Goal: Information Seeking & Learning: Find specific fact

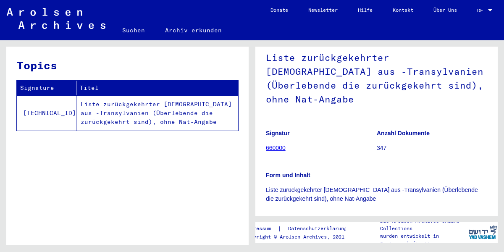
scroll to position [64, 0]
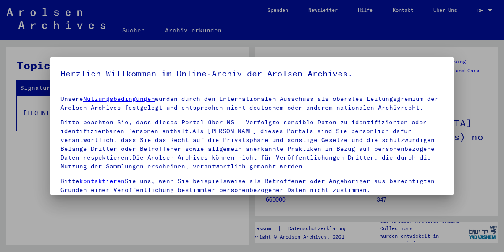
click at [481, 10] on div at bounding box center [252, 126] width 504 height 252
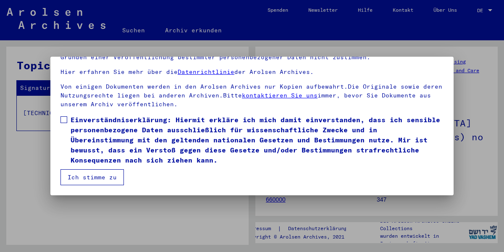
scroll to position [65, 0]
click at [63, 118] on span at bounding box center [63, 119] width 7 height 7
click at [112, 181] on button "Ich stimme zu" at bounding box center [91, 177] width 63 height 16
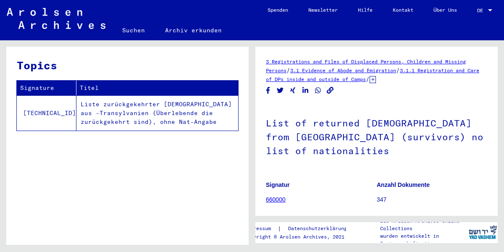
click at [482, 9] on span "DE" at bounding box center [481, 11] width 9 height 6
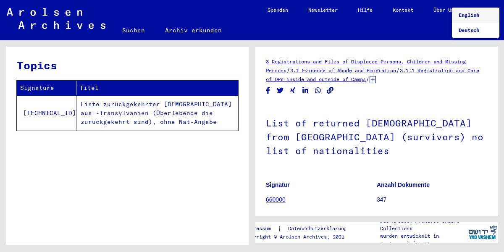
click at [471, 14] on span "English" at bounding box center [468, 15] width 21 height 6
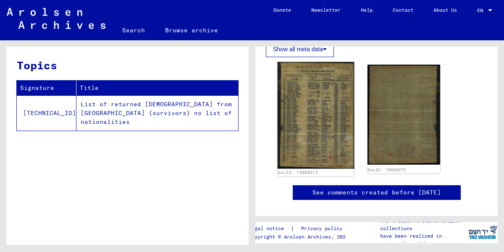
scroll to position [227, 0]
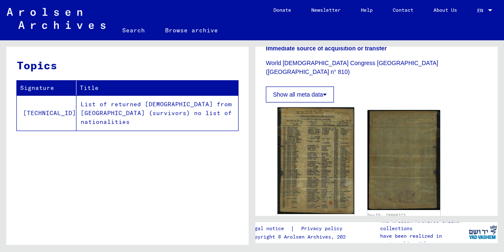
click at [330, 136] on img at bounding box center [316, 160] width 76 height 107
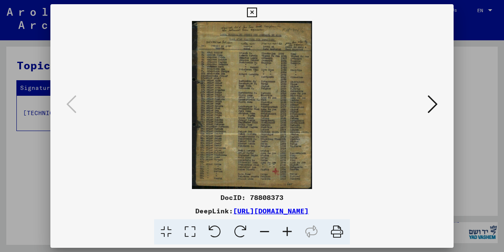
click at [338, 236] on icon at bounding box center [337, 232] width 26 height 26
click at [437, 101] on icon at bounding box center [432, 104] width 10 height 20
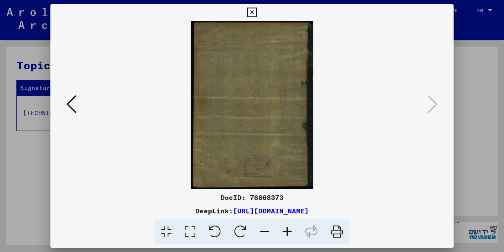
click at [277, 212] on link "https://collections.arolsen-archives.org/en/document/78808373" at bounding box center [271, 211] width 76 height 8
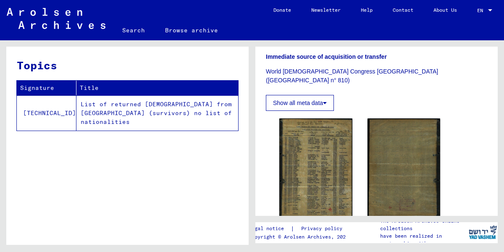
scroll to position [215, 0]
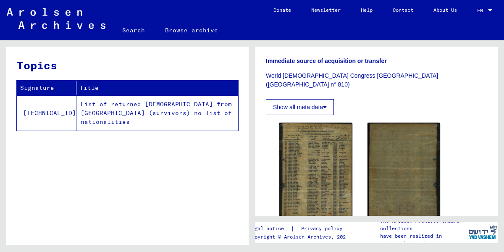
click at [323, 99] on button "Show all meta data" at bounding box center [300, 107] width 68 height 16
click at [299, 99] on button "Show all meta data" at bounding box center [300, 107] width 68 height 16
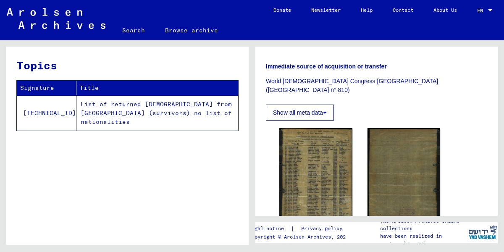
scroll to position [164, 0]
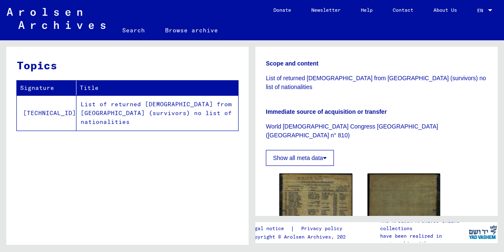
click at [325, 150] on button "Show all meta data" at bounding box center [300, 158] width 68 height 16
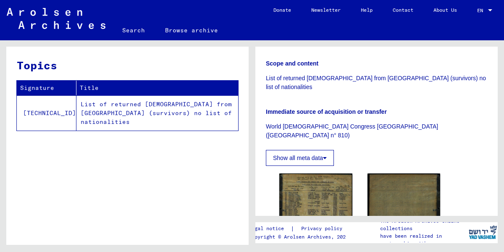
click at [325, 150] on button "Show all meta data" at bounding box center [300, 158] width 68 height 16
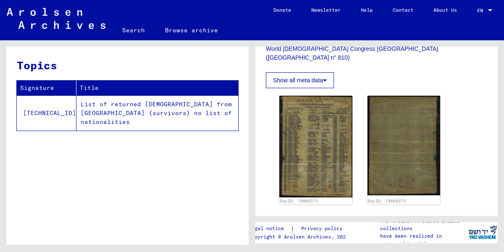
scroll to position [210, 0]
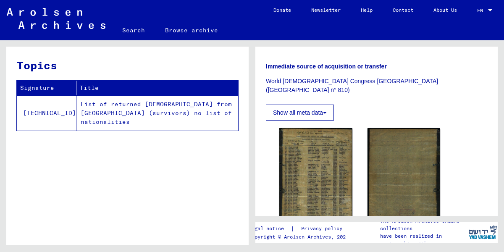
click at [320, 105] on button "Show all meta data" at bounding box center [300, 113] width 68 height 16
click at [305, 105] on button "Show all meta data" at bounding box center [300, 113] width 68 height 16
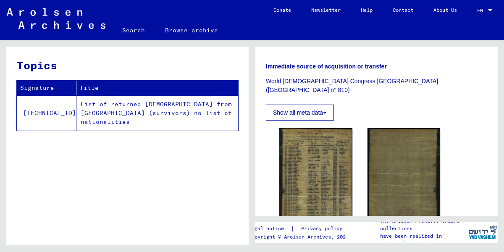
click at [327, 110] on icon at bounding box center [325, 113] width 4 height 6
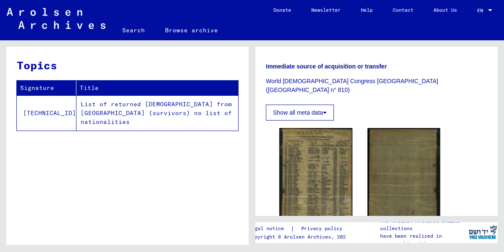
click at [327, 110] on icon at bounding box center [325, 113] width 4 height 6
click at [200, 29] on link "Browse archive" at bounding box center [191, 30] width 73 height 20
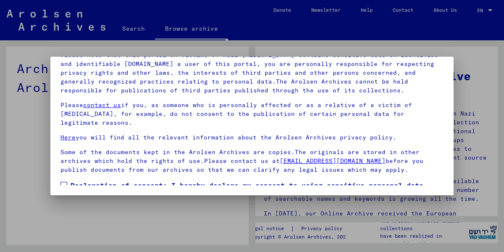
scroll to position [64, 0]
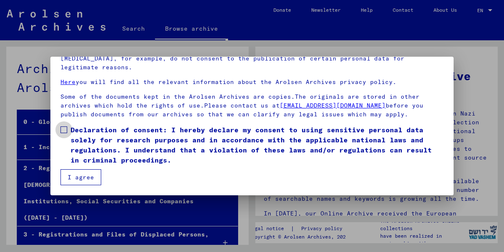
click at [65, 129] on span at bounding box center [63, 129] width 7 height 7
click at [81, 180] on button "I agree" at bounding box center [80, 177] width 41 height 16
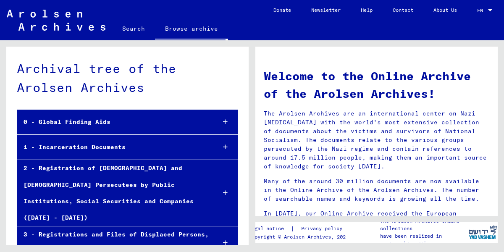
scroll to position [153, 0]
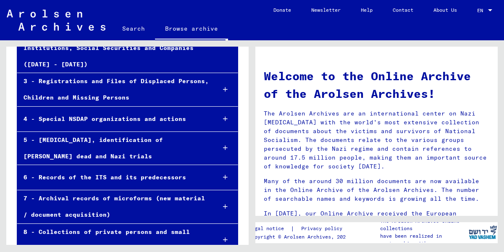
click at [131, 27] on link "Search" at bounding box center [133, 28] width 43 height 20
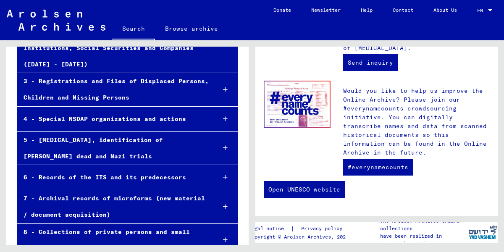
scroll to position [88, 0]
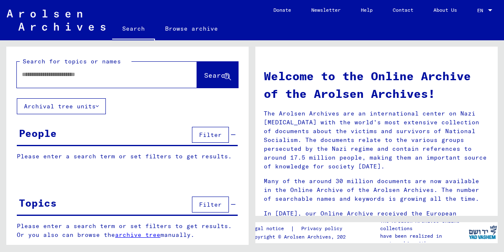
drag, startPoint x: 492, startPoint y: 62, endPoint x: 516, endPoint y: 57, distance: 25.3
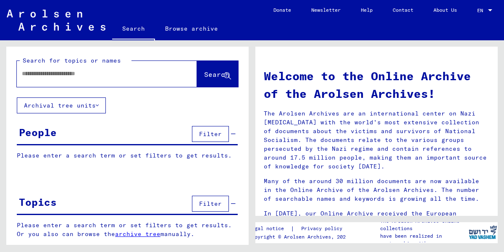
click at [60, 78] on input "text" at bounding box center [97, 73] width 150 height 9
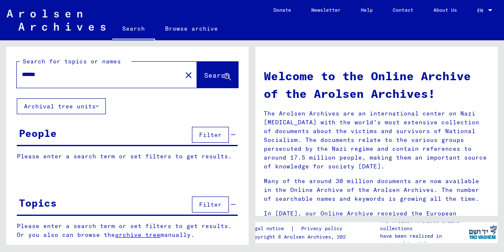
type input "******"
click at [204, 75] on span "Search" at bounding box center [216, 75] width 25 height 8
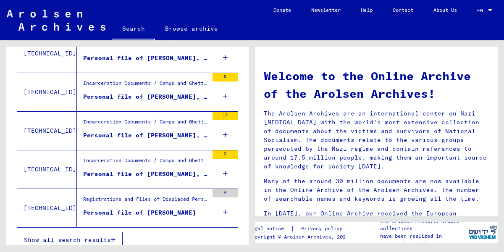
scroll to position [204, 0]
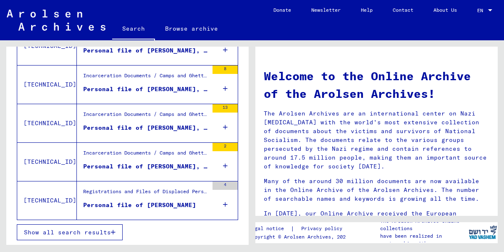
click at [83, 234] on span "Show all search results" at bounding box center [67, 232] width 87 height 8
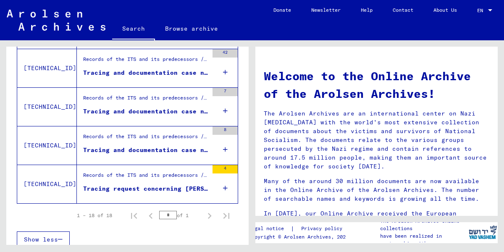
scroll to position [715, 0]
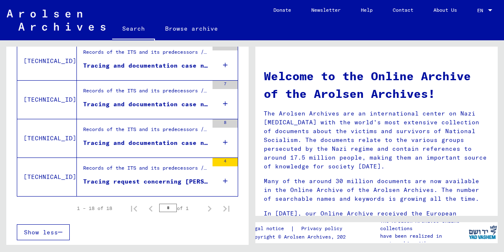
click at [147, 183] on div "Tracing request concerning GÖNCZI ILONA 1898-00-00" at bounding box center [145, 181] width 125 height 9
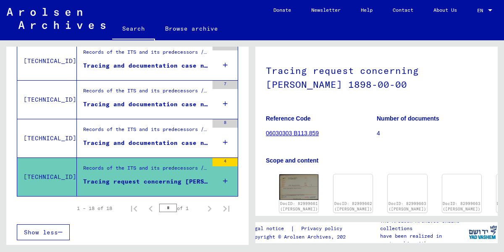
scroll to position [91, 0]
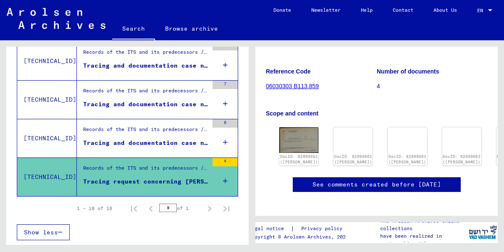
click at [165, 132] on div "Records of the ITS and its predecessors / Inquiry processing / ITS case files a…" at bounding box center [145, 132] width 125 height 12
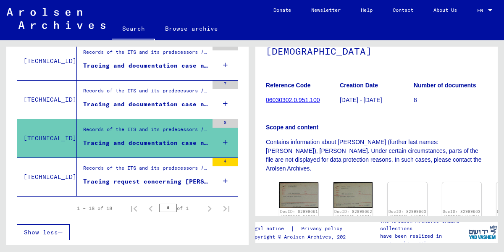
scroll to position [45, 0]
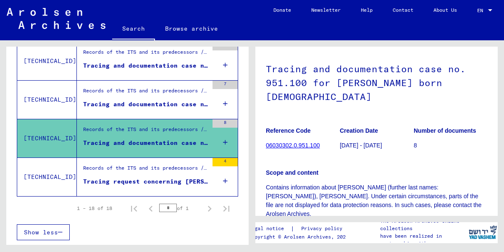
click at [130, 104] on div "Tracing and documentation case no. 842.887 for FALUS, LILI born 14.02.1908" at bounding box center [145, 104] width 125 height 9
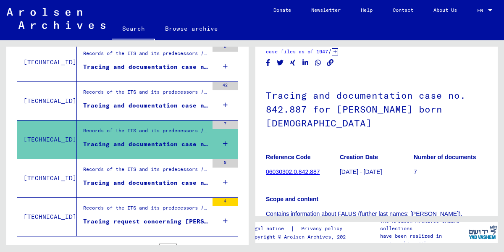
scroll to position [625, 0]
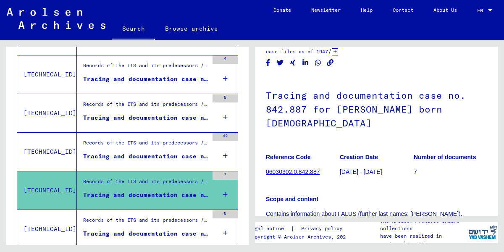
click at [173, 151] on figure "Records of the ITS and its predecessors / Inquiry processing / ITS case files a…" at bounding box center [145, 145] width 125 height 13
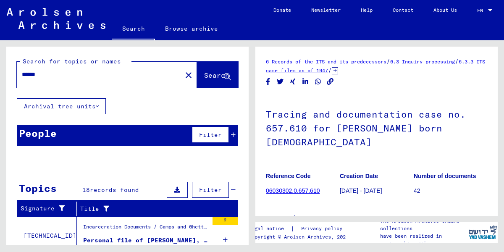
click at [183, 73] on mat-icon "close" at bounding box center [188, 75] width 10 height 10
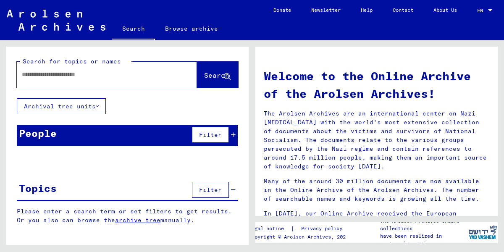
click at [107, 78] on input "text" at bounding box center [97, 74] width 150 height 9
type input "*****"
click at [204, 76] on span "Search" at bounding box center [216, 75] width 25 height 8
click at [183, 73] on mat-icon "close" at bounding box center [188, 75] width 10 height 10
click at [110, 77] on input "text" at bounding box center [97, 74] width 150 height 9
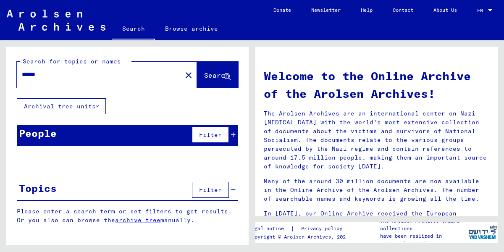
type input "******"
click at [213, 75] on span "Search" at bounding box center [216, 75] width 25 height 8
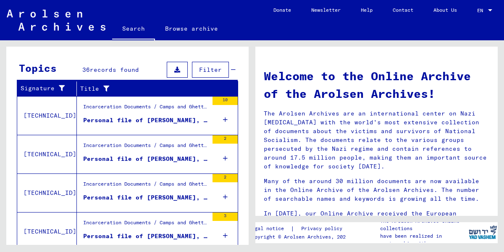
scroll to position [99, 0]
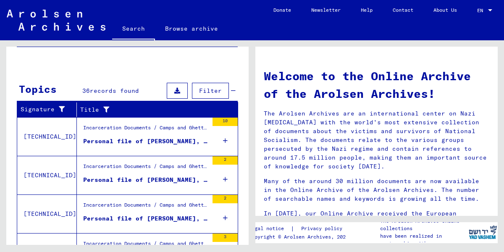
click at [143, 138] on div "Personal file of KASSAI, BELA, born on 10-Aug-1902" at bounding box center [145, 141] width 125 height 9
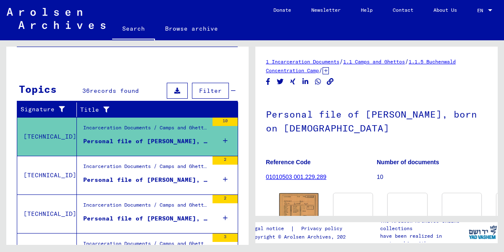
scroll to position [45, 0]
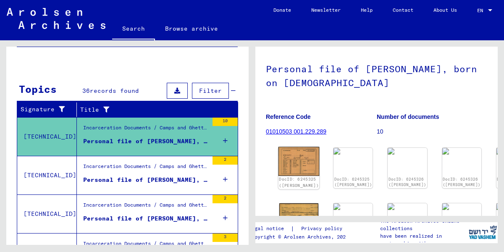
click at [289, 157] on img at bounding box center [298, 161] width 41 height 29
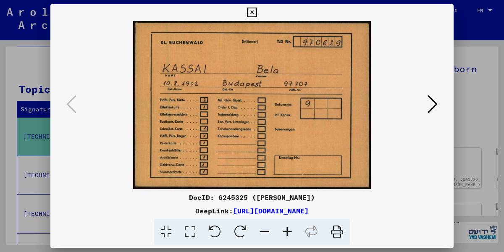
click at [435, 103] on icon at bounding box center [432, 104] width 10 height 20
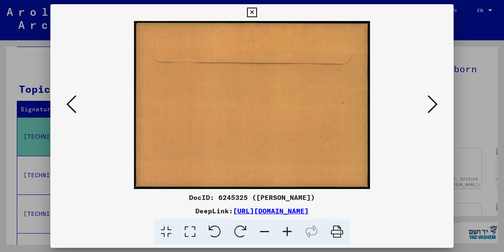
click at [435, 102] on icon at bounding box center [432, 104] width 10 height 20
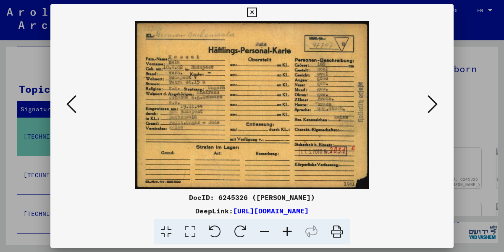
click at [287, 232] on icon at bounding box center [287, 232] width 23 height 26
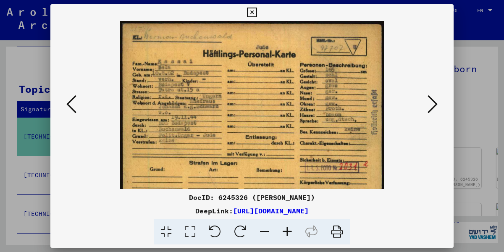
click at [287, 232] on icon at bounding box center [287, 232] width 23 height 26
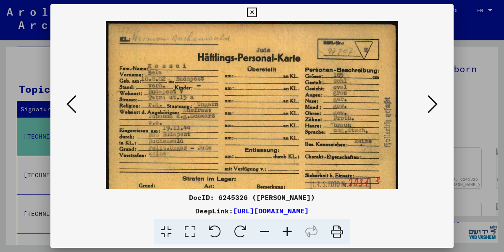
click at [288, 231] on icon at bounding box center [287, 232] width 23 height 26
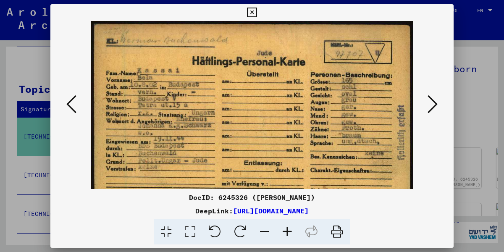
click at [288, 231] on icon at bounding box center [287, 232] width 23 height 26
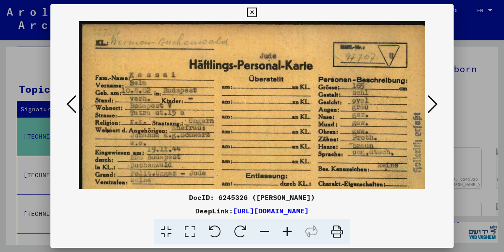
click at [288, 231] on icon at bounding box center [287, 232] width 23 height 26
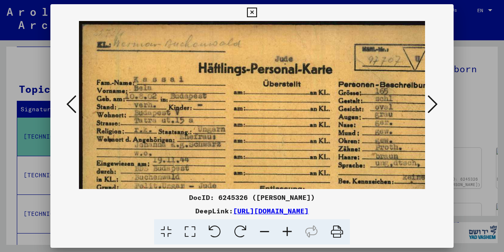
click at [288, 231] on icon at bounding box center [287, 232] width 23 height 26
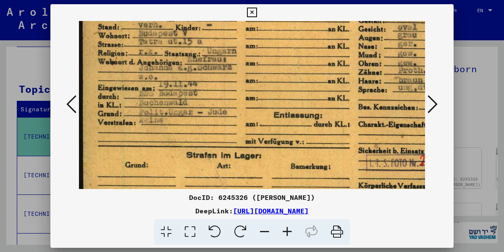
scroll to position [89, 0]
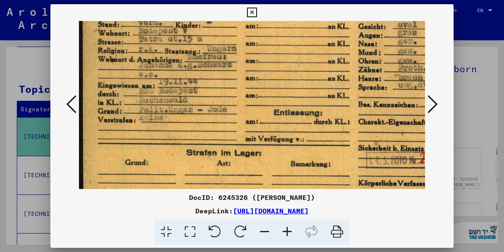
drag, startPoint x: 308, startPoint y: 160, endPoint x: 306, endPoint y: 71, distance: 89.0
click at [306, 71] on img at bounding box center [284, 79] width 410 height 294
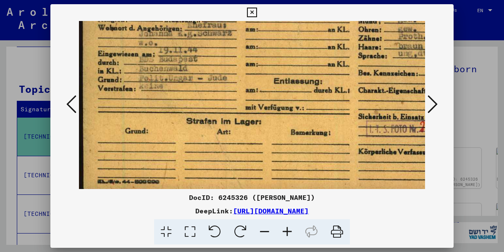
scroll to position [120, 0]
drag, startPoint x: 297, startPoint y: 147, endPoint x: 342, endPoint y: 96, distance: 68.1
click at [342, 96] on img at bounding box center [284, 48] width 410 height 294
click at [285, 230] on icon at bounding box center [287, 232] width 23 height 26
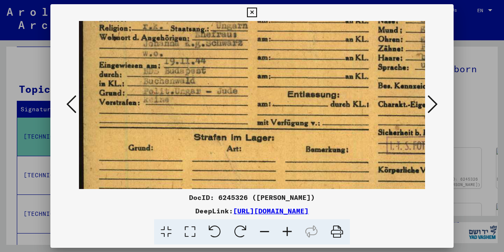
click at [285, 230] on icon at bounding box center [287, 232] width 23 height 26
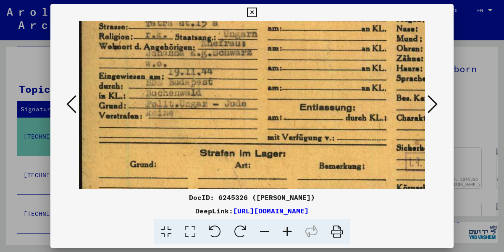
scroll to position [120, 2]
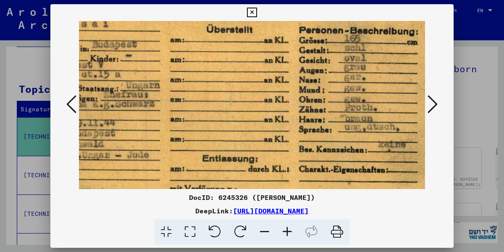
drag, startPoint x: 280, startPoint y: 108, endPoint x: 153, endPoint y: 127, distance: 129.1
click at [144, 159] on img at bounding box center [214, 120] width 468 height 336
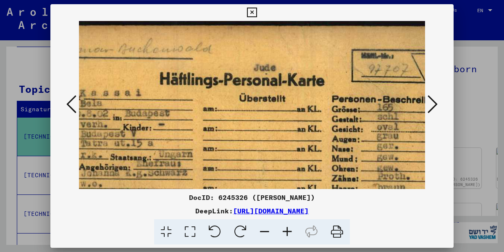
scroll to position [0, 0]
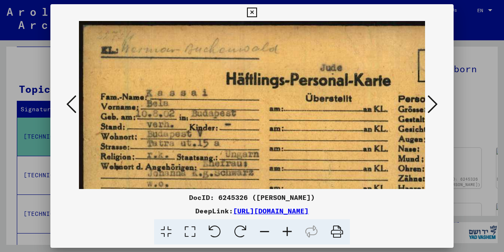
drag, startPoint x: 178, startPoint y: 142, endPoint x: 272, endPoint y: 155, distance: 94.1
click at [272, 155] on img at bounding box center [313, 189] width 468 height 336
click at [257, 9] on icon at bounding box center [252, 13] width 10 height 10
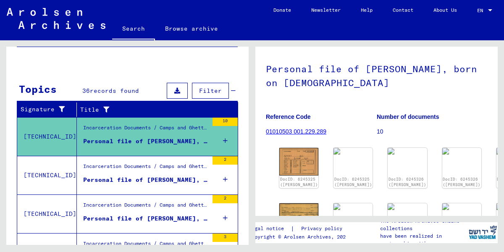
click at [133, 172] on div "Incarceration Documents / Camps and Ghettos / Buchenwald Concentration Camp / I…" at bounding box center [145, 168] width 125 height 12
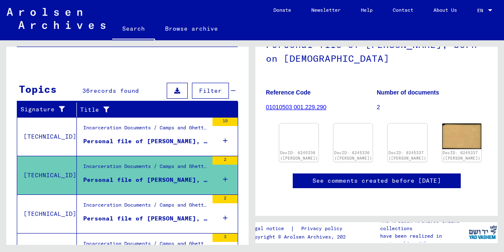
scroll to position [77, 0]
click at [295, 123] on img at bounding box center [298, 123] width 41 height 0
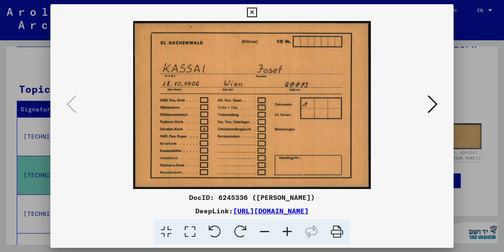
click at [440, 104] on button at bounding box center [432, 105] width 15 height 24
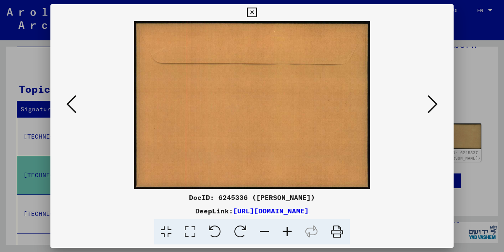
click at [441, 104] on div at bounding box center [251, 105] width 403 height 168
click at [432, 102] on icon at bounding box center [432, 104] width 10 height 20
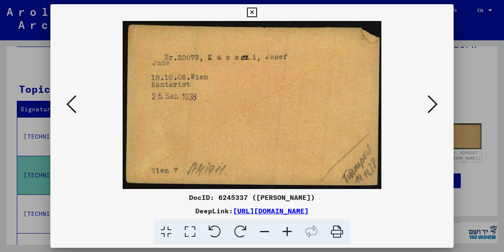
click at [435, 104] on icon at bounding box center [432, 104] width 10 height 20
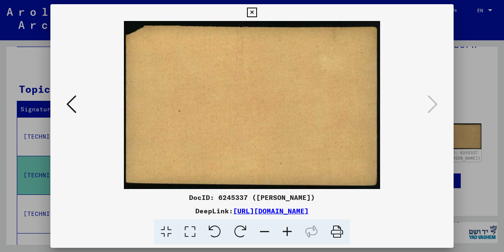
click at [257, 15] on icon at bounding box center [252, 13] width 10 height 10
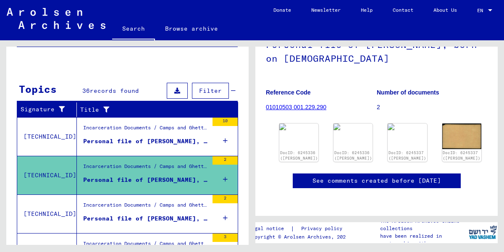
scroll to position [190, 0]
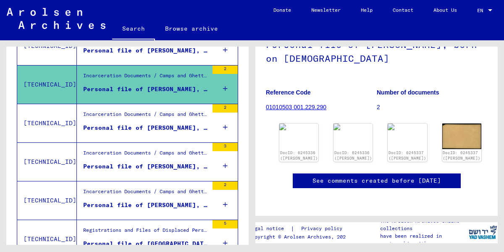
click at [143, 129] on div "Personal file of KASSAI, JOSEF, born on 18-Oct-1906" at bounding box center [145, 127] width 125 height 9
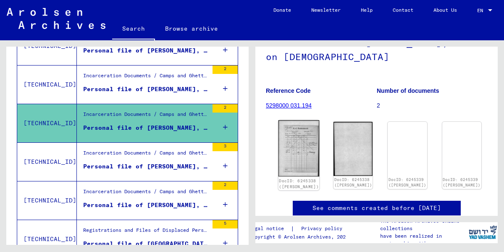
scroll to position [113, 0]
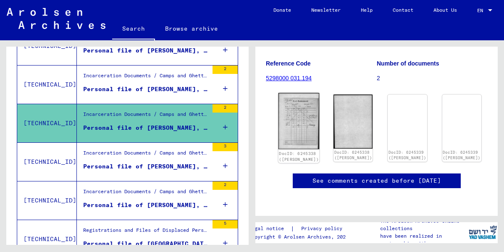
click at [295, 93] on img at bounding box center [298, 121] width 41 height 57
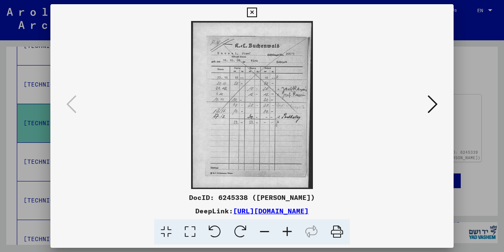
click at [290, 232] on icon at bounding box center [287, 232] width 23 height 26
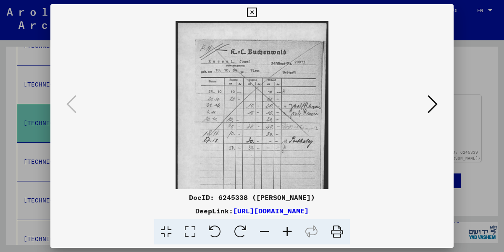
click at [290, 232] on icon at bounding box center [287, 232] width 23 height 26
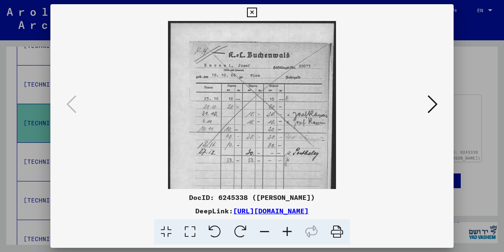
click at [290, 231] on icon at bounding box center [287, 232] width 23 height 26
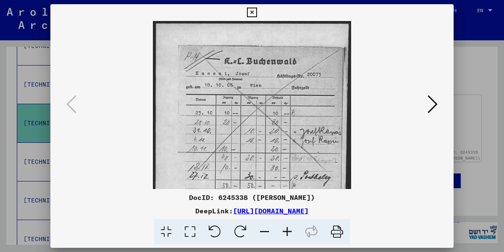
click at [290, 231] on icon at bounding box center [287, 232] width 23 height 26
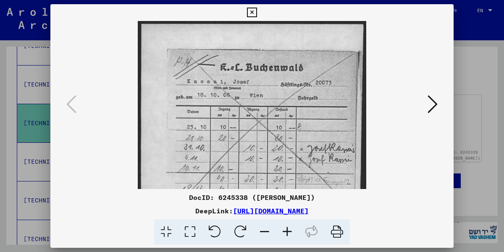
click at [290, 231] on icon at bounding box center [287, 232] width 23 height 26
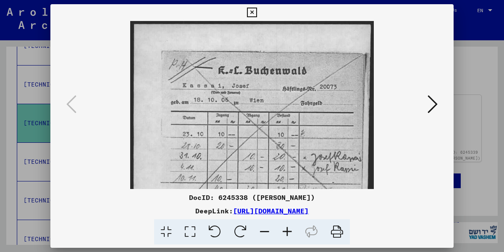
click at [290, 231] on icon at bounding box center [287, 232] width 23 height 26
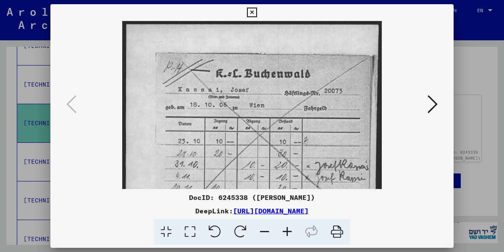
drag, startPoint x: 350, startPoint y: 79, endPoint x: 358, endPoint y: 50, distance: 30.0
click at [358, 50] on img at bounding box center [251, 199] width 259 height 357
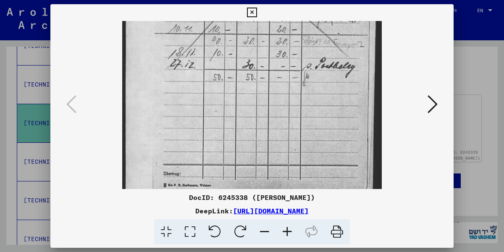
scroll to position [160, 0]
drag, startPoint x: 312, startPoint y: 139, endPoint x: 323, endPoint y: 63, distance: 76.9
click at [323, 63] on img at bounding box center [251, 39] width 259 height 357
drag, startPoint x: 258, startPoint y: 161, endPoint x: 267, endPoint y: 139, distance: 23.7
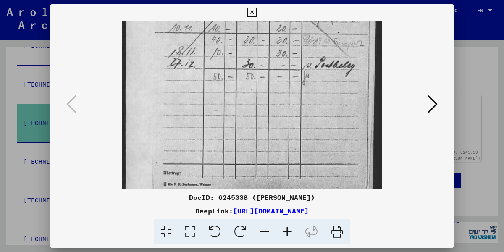
click at [273, 163] on img at bounding box center [251, 39] width 259 height 357
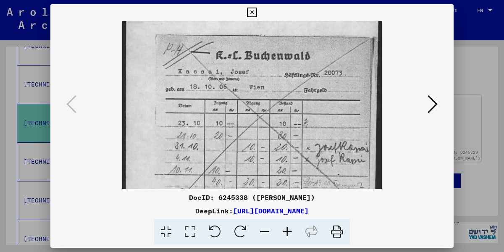
drag, startPoint x: 268, startPoint y: 77, endPoint x: 271, endPoint y: 177, distance: 100.0
click at [271, 177] on img at bounding box center [251, 181] width 259 height 357
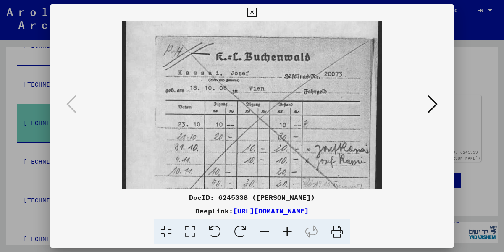
click at [433, 104] on icon at bounding box center [432, 104] width 10 height 20
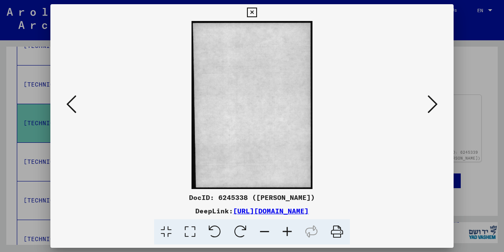
scroll to position [0, 0]
click at [433, 104] on icon at bounding box center [432, 104] width 10 height 20
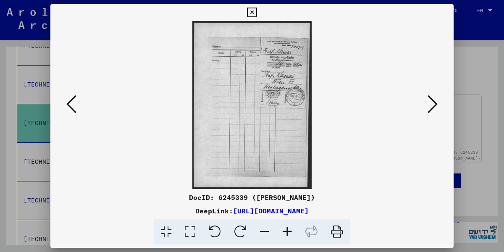
click at [433, 104] on icon at bounding box center [432, 104] width 10 height 20
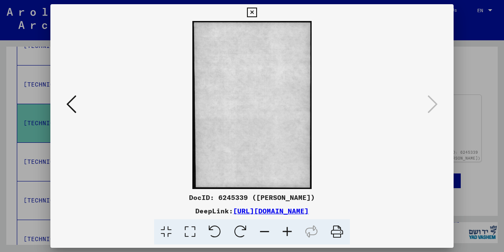
click at [257, 12] on icon at bounding box center [252, 13] width 10 height 10
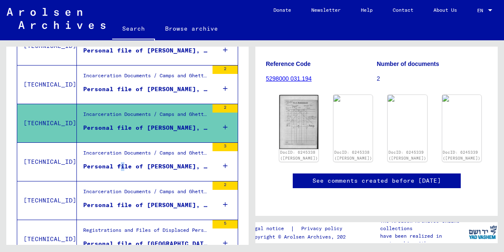
click at [119, 167] on div "Personal file of KASSAI, PETER, born on 26-Sep-1922" at bounding box center [145, 166] width 125 height 9
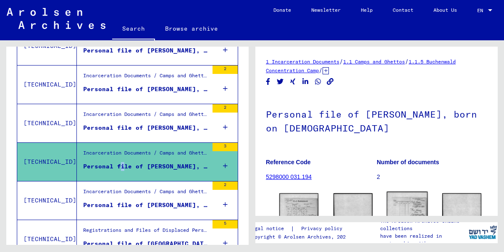
scroll to position [113, 0]
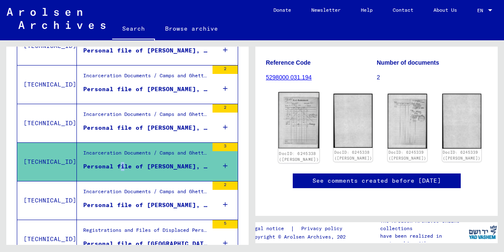
click at [301, 102] on img at bounding box center [298, 120] width 41 height 57
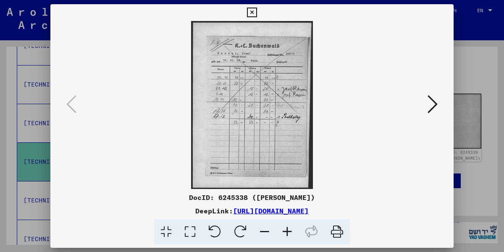
click at [288, 229] on icon at bounding box center [287, 232] width 23 height 26
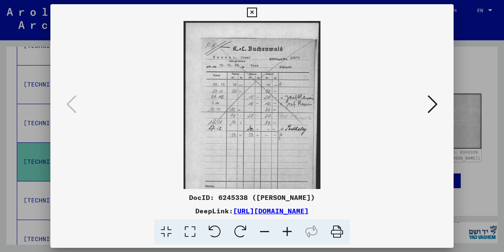
click at [288, 229] on icon at bounding box center [287, 232] width 23 height 26
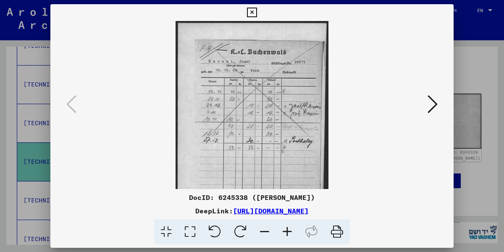
click at [288, 229] on icon at bounding box center [287, 232] width 23 height 26
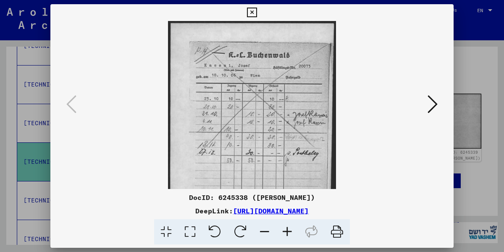
click at [288, 229] on icon at bounding box center [287, 232] width 23 height 26
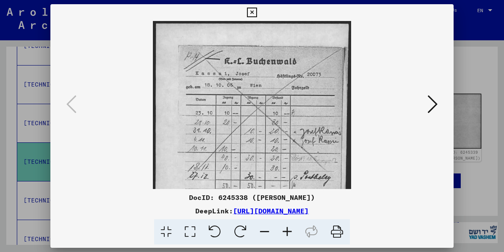
click at [288, 229] on icon at bounding box center [287, 232] width 23 height 26
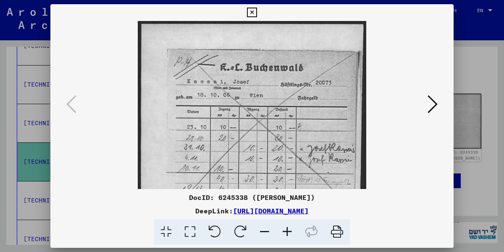
click at [288, 229] on icon at bounding box center [287, 232] width 23 height 26
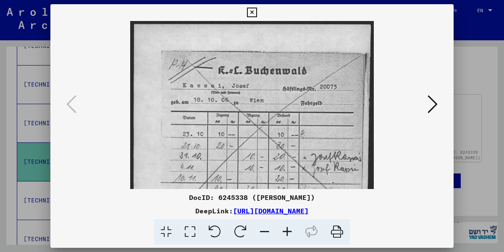
click at [257, 13] on icon at bounding box center [252, 13] width 10 height 10
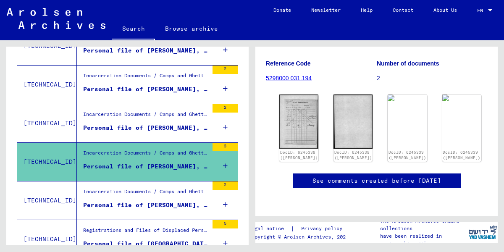
click at [164, 206] on div "Personal file of KASSAI, ZOLTAN, born on 13-May-1911" at bounding box center [145, 205] width 125 height 9
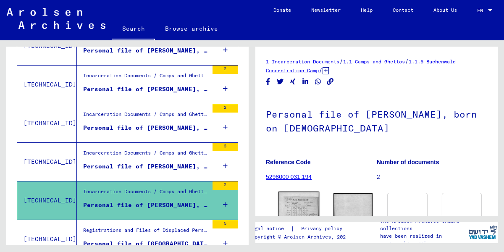
scroll to position [113, 0]
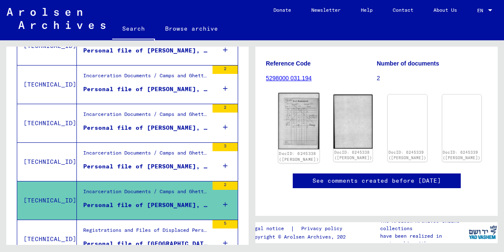
click at [291, 105] on img at bounding box center [298, 121] width 41 height 57
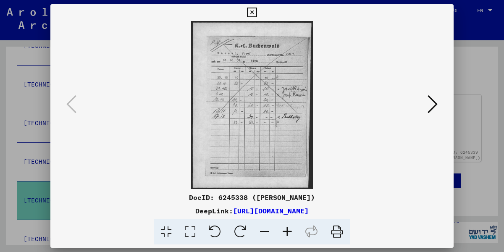
click at [288, 229] on icon at bounding box center [287, 232] width 23 height 26
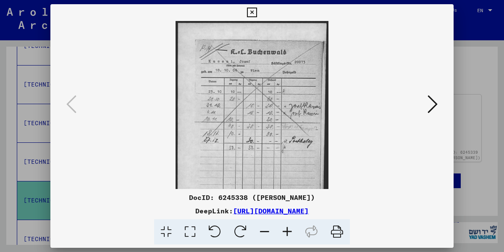
click at [288, 229] on icon at bounding box center [287, 232] width 23 height 26
click at [290, 229] on icon at bounding box center [287, 232] width 23 height 26
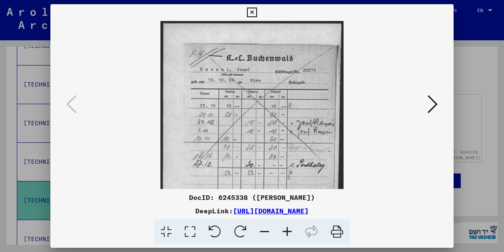
click at [290, 229] on icon at bounding box center [287, 232] width 23 height 26
click at [290, 228] on icon at bounding box center [287, 232] width 23 height 26
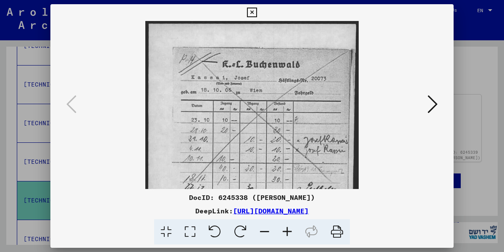
click at [291, 228] on icon at bounding box center [287, 232] width 23 height 26
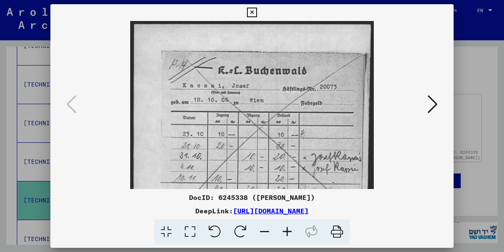
click at [291, 228] on icon at bounding box center [287, 232] width 23 height 26
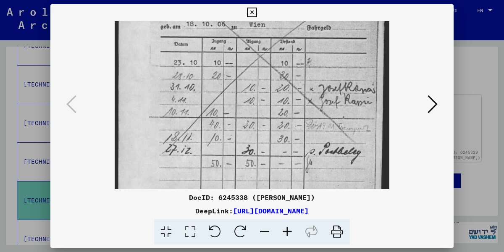
scroll to position [91, 0]
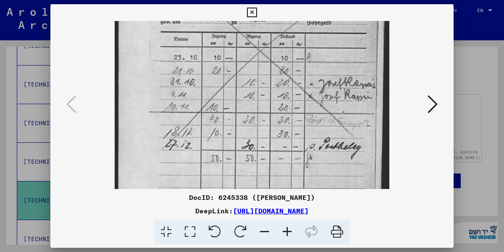
drag, startPoint x: 280, startPoint y: 147, endPoint x: 295, endPoint y: 57, distance: 91.8
click at [295, 57] on img at bounding box center [252, 119] width 275 height 378
click at [257, 11] on icon at bounding box center [252, 13] width 10 height 10
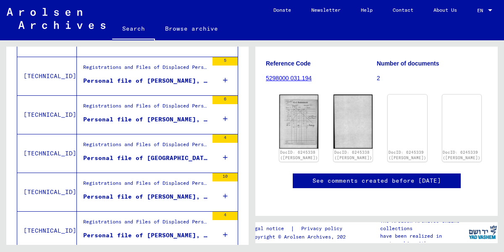
scroll to position [462, 0]
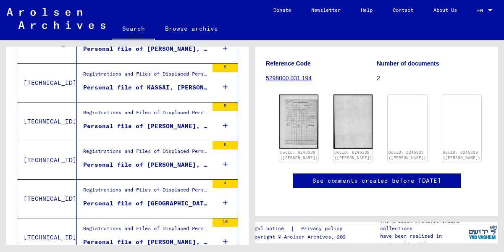
click at [178, 125] on div "Personal file of KASSAI, SANDOR, born on 8-Oct-1920, born in Budapest" at bounding box center [145, 126] width 125 height 9
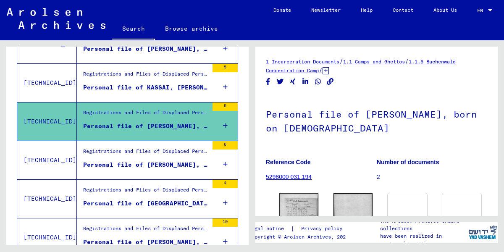
scroll to position [113, 0]
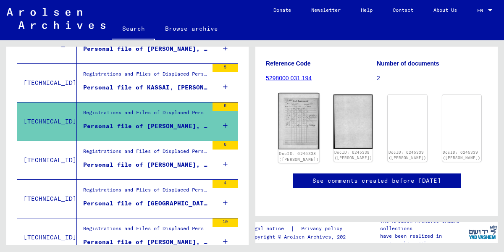
click at [302, 100] on img at bounding box center [298, 121] width 41 height 57
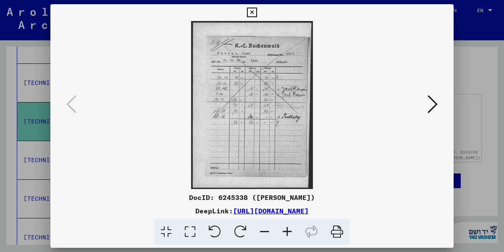
click at [287, 230] on icon at bounding box center [287, 232] width 23 height 26
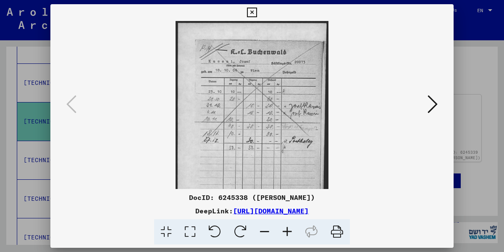
click at [287, 230] on icon at bounding box center [287, 232] width 23 height 26
click at [288, 230] on icon at bounding box center [287, 232] width 23 height 26
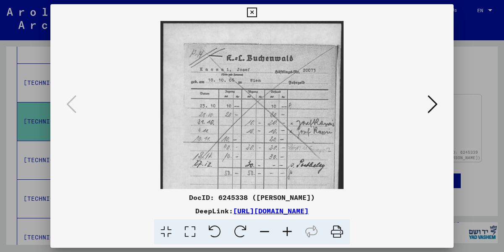
click at [288, 230] on icon at bounding box center [287, 232] width 23 height 26
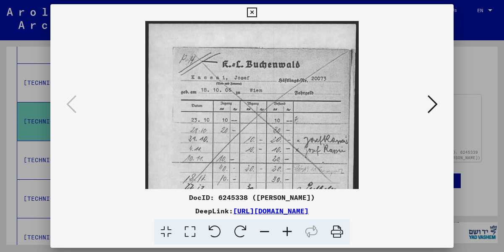
click at [288, 230] on icon at bounding box center [287, 232] width 23 height 26
click at [289, 230] on icon at bounding box center [287, 232] width 23 height 26
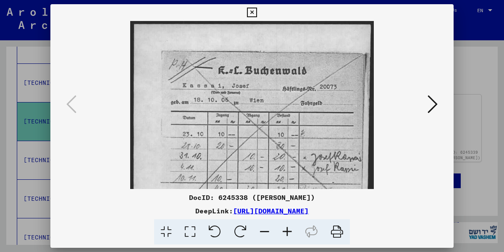
click at [437, 105] on icon at bounding box center [432, 104] width 10 height 20
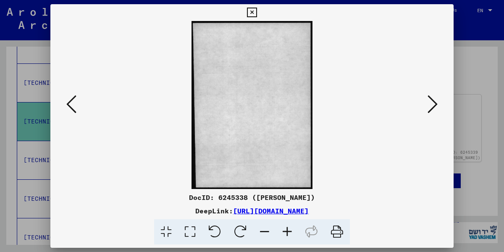
click at [436, 105] on icon at bounding box center [432, 104] width 10 height 20
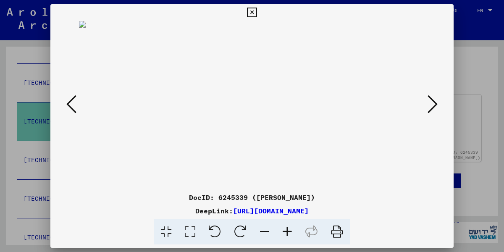
click at [257, 10] on icon at bounding box center [252, 13] width 10 height 10
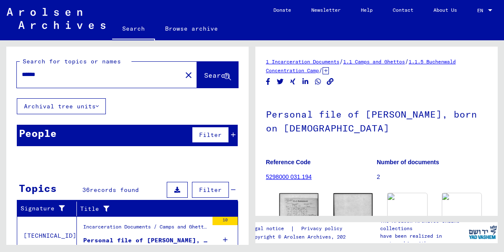
scroll to position [0, 0]
click at [183, 74] on mat-icon "close" at bounding box center [188, 75] width 10 height 10
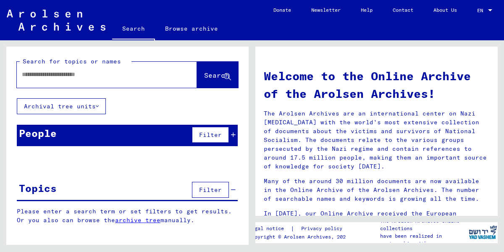
click at [149, 77] on input "text" at bounding box center [97, 74] width 150 height 9
type input "**********"
click at [207, 73] on span "Search" at bounding box center [216, 75] width 25 height 8
click at [208, 78] on span "Search" at bounding box center [216, 75] width 25 height 8
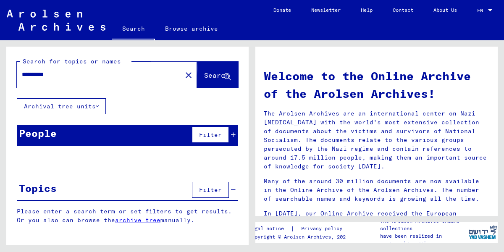
click at [208, 78] on span "Search" at bounding box center [216, 75] width 25 height 8
click at [190, 136] on div "People Filter" at bounding box center [127, 135] width 221 height 21
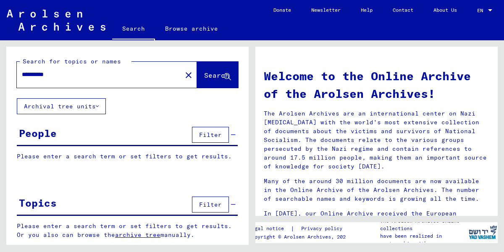
click at [53, 155] on p "Please enter a search term or set filters to get results." at bounding box center [127, 156] width 221 height 9
click at [45, 160] on p "Please enter a search term or set filters to get results." at bounding box center [127, 156] width 221 height 9
drag, startPoint x: 65, startPoint y: 75, endPoint x: 19, endPoint y: 76, distance: 46.6
click at [22, 76] on input "**********" at bounding box center [97, 74] width 150 height 9
click at [42, 157] on p "Please enter a search term or set filters to get results." at bounding box center [127, 156] width 221 height 9
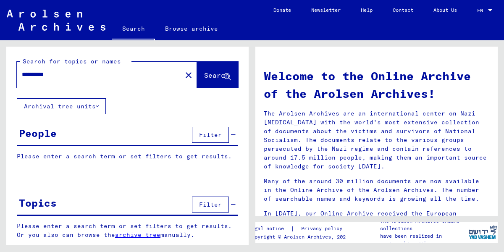
click at [73, 139] on div "People Filter" at bounding box center [127, 135] width 221 height 21
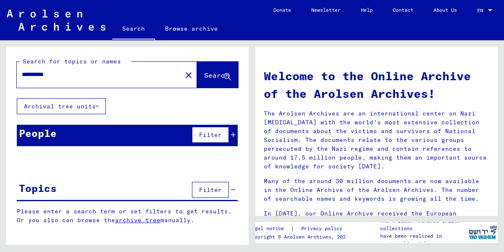
click at [119, 190] on div "Topics Filter" at bounding box center [127, 190] width 221 height 21
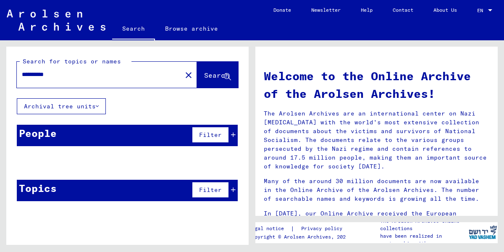
click at [229, 187] on button "Filter" at bounding box center [210, 190] width 37 height 16
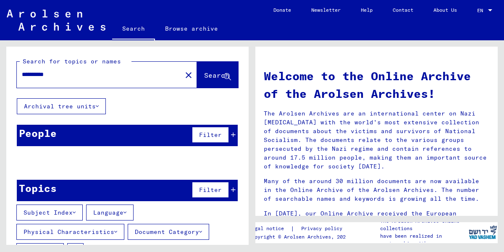
click at [99, 106] on icon at bounding box center [97, 106] width 3 height 6
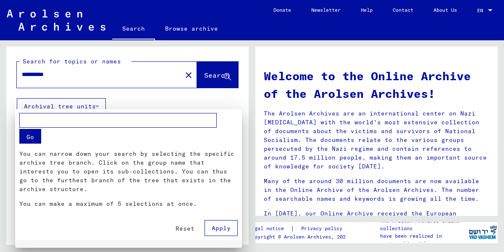
click at [124, 92] on div at bounding box center [252, 126] width 504 height 252
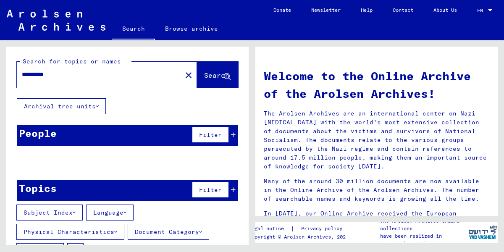
click at [125, 77] on input "**********" at bounding box center [97, 74] width 150 height 9
click at [224, 75] on icon at bounding box center [227, 76] width 7 height 7
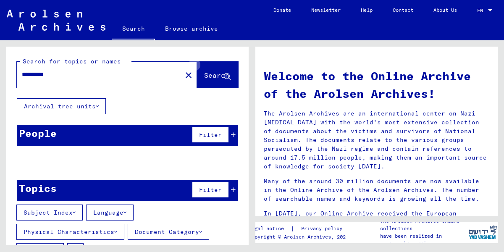
click at [224, 75] on icon at bounding box center [227, 76] width 7 height 7
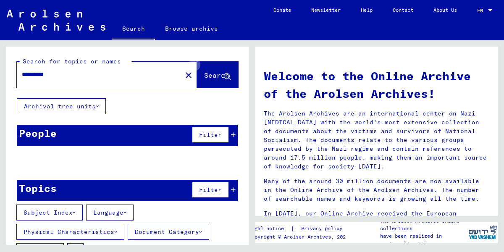
click at [224, 75] on icon at bounding box center [227, 76] width 7 height 7
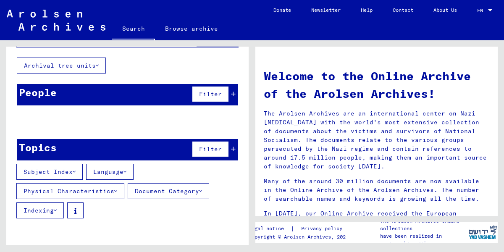
click at [182, 28] on link "Browse archive" at bounding box center [191, 28] width 73 height 20
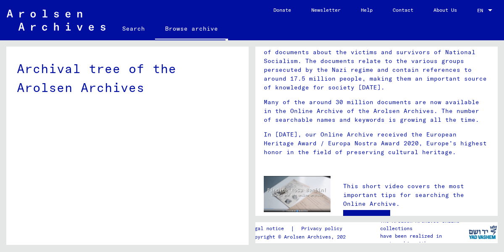
scroll to position [77, 0]
